Goal: Find contact information: Obtain details needed to contact an individual or organization

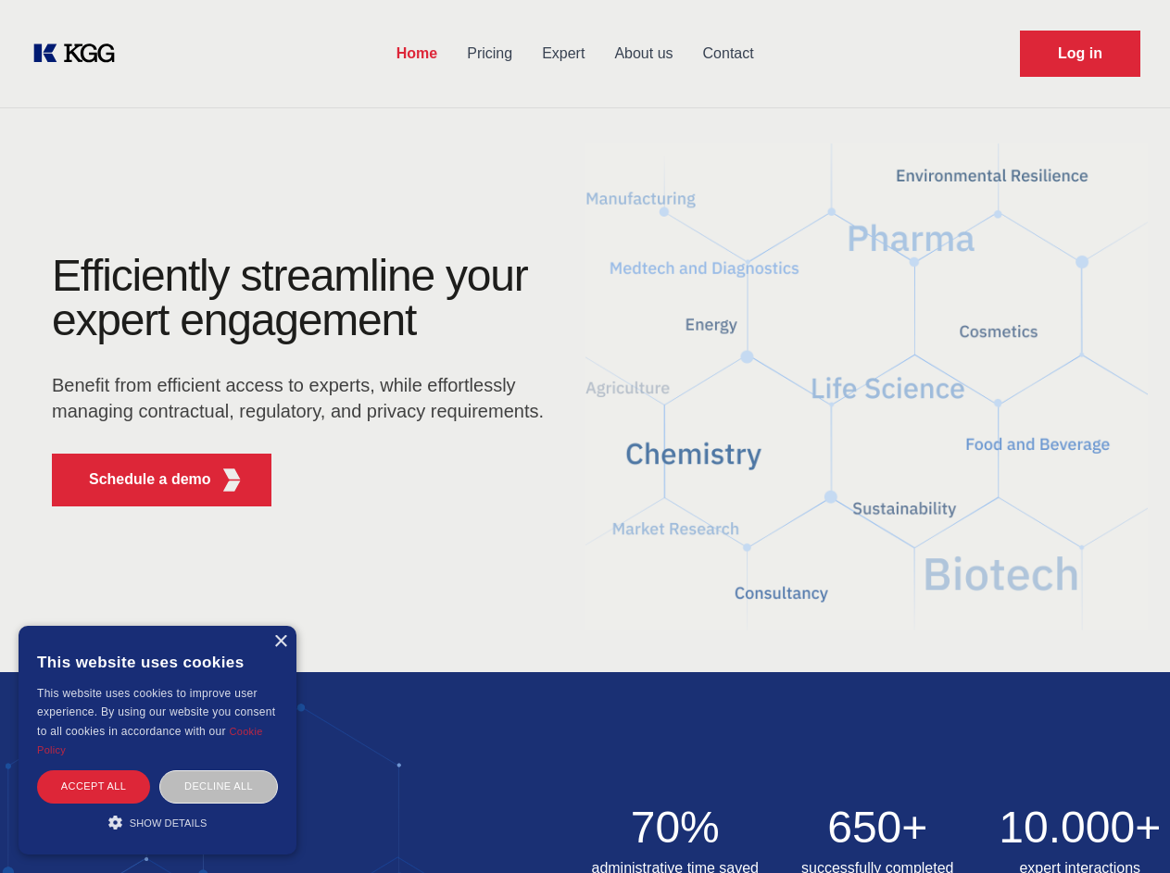
click at [584, 436] on div "Efficiently streamline your expert engagement Benefit from efficient access to …" at bounding box center [303, 388] width 563 height 268
click at [139, 480] on p "Schedule a demo" at bounding box center [150, 480] width 122 height 22
click at [280, 642] on div "× This website uses cookies This website uses cookies to improve user experienc…" at bounding box center [158, 740] width 278 height 229
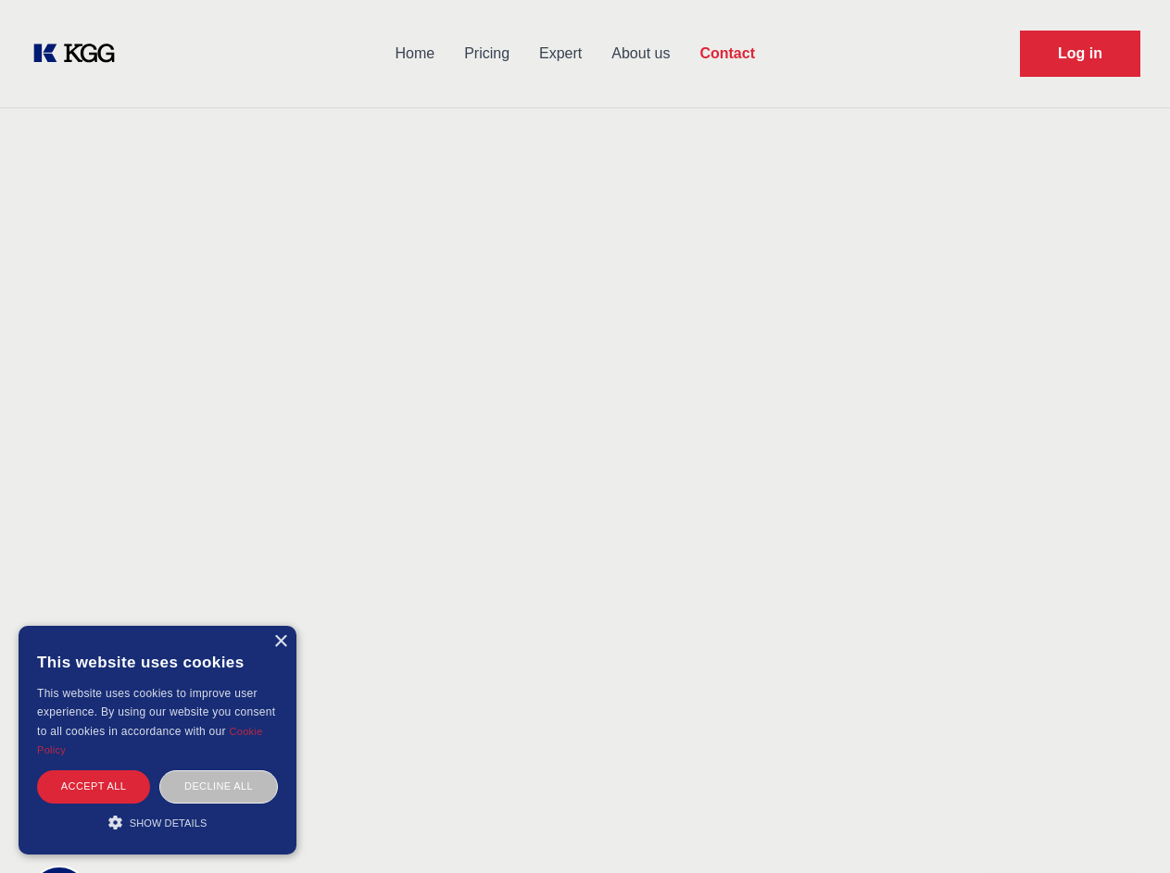
click at [94, 786] on div "Accept all" at bounding box center [93, 786] width 113 height 32
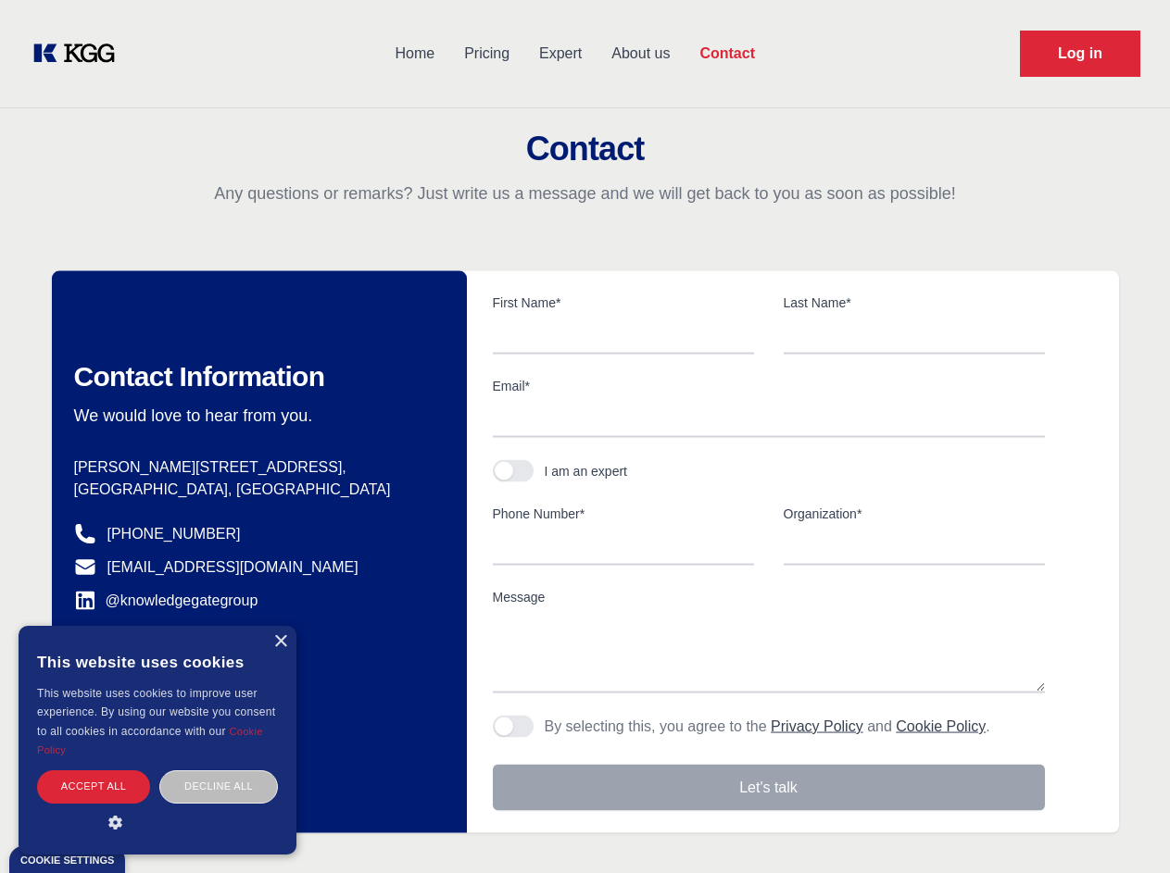
click at [219, 786] on div "Contact Information We would love to hear from you. Postal address [PERSON_NAME…" at bounding box center [259, 552] width 415 height 562
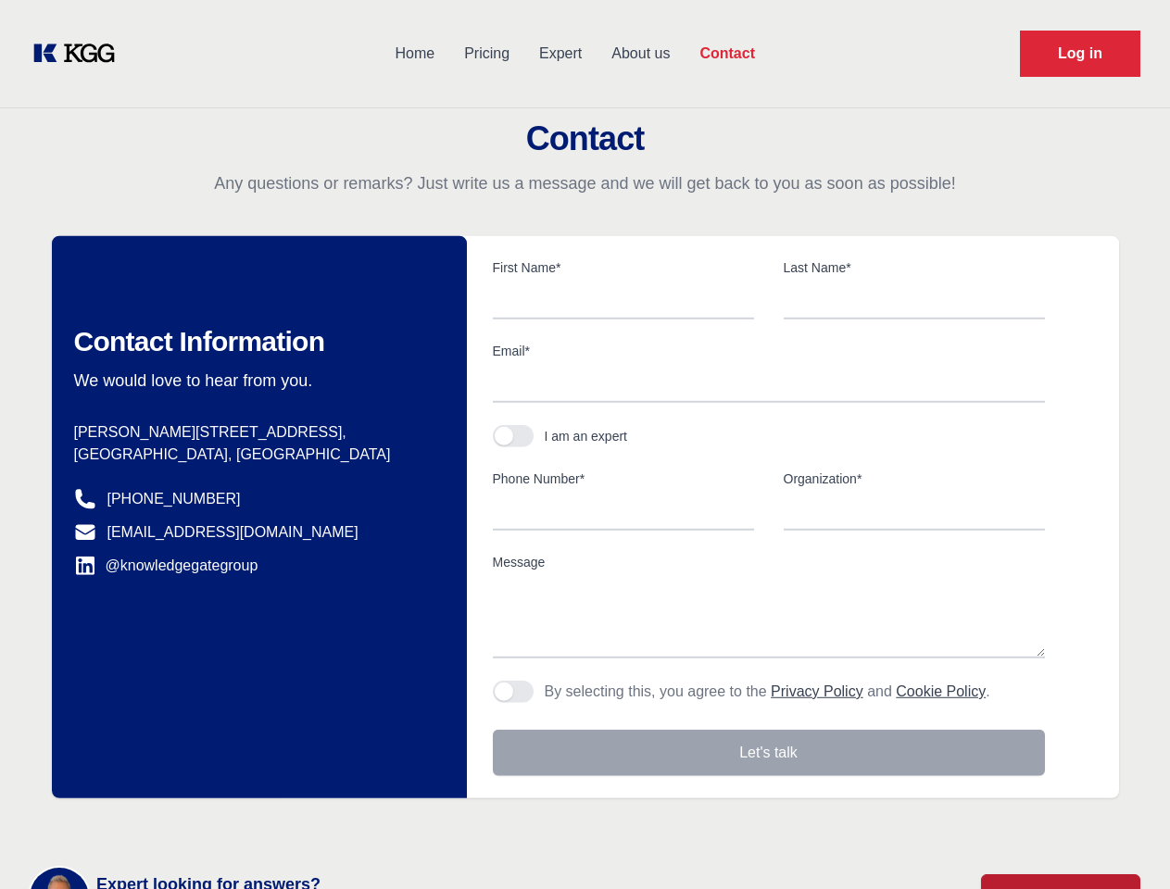
click at [157, 822] on main "Contact Any questions or remarks? Just write us a message and we will get back …" at bounding box center [585, 482] width 1170 height 964
